Goal: Book appointment/travel/reservation

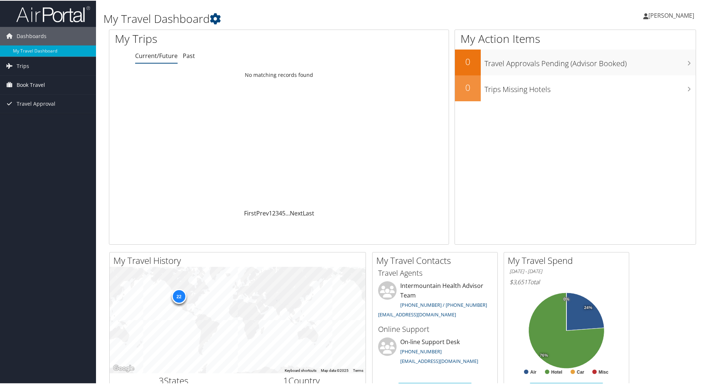
click at [24, 85] on span "Book Travel" at bounding box center [31, 84] width 28 height 18
click at [60, 123] on link "Book/Manage Online Trips" at bounding box center [48, 121] width 96 height 11
